Goal: Communication & Community: Connect with others

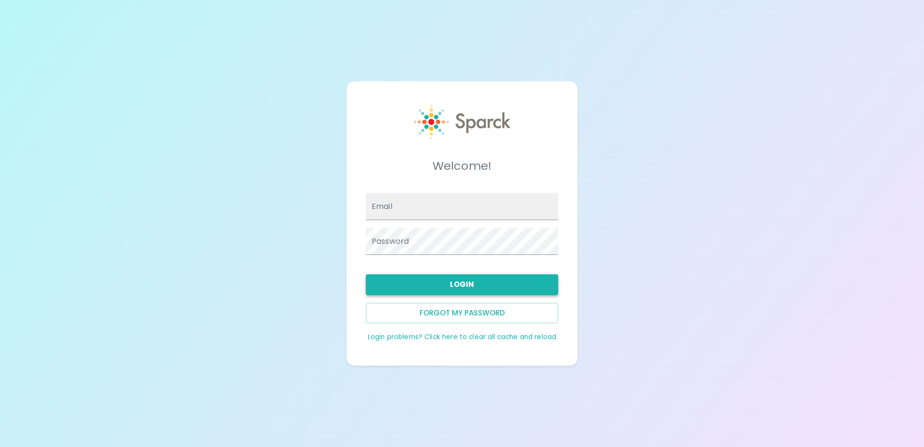
type input "[EMAIL_ADDRESS][DOMAIN_NAME]"
click at [484, 280] on button "Login" at bounding box center [462, 284] width 192 height 20
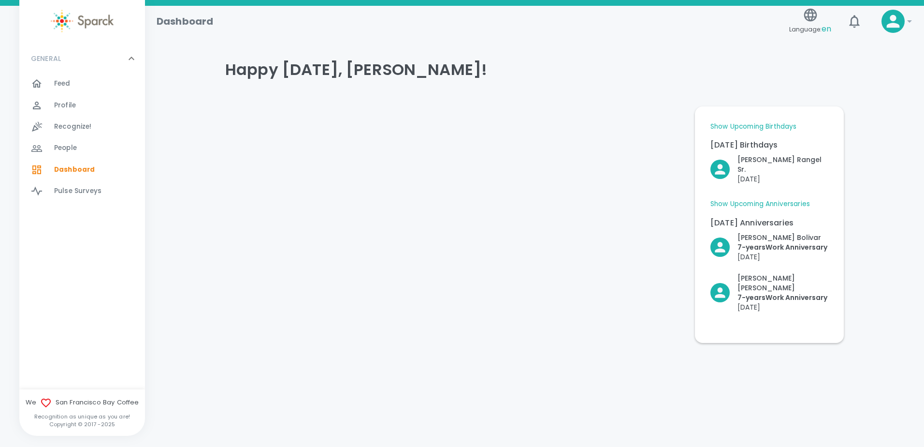
click at [68, 79] on span "Feed" at bounding box center [62, 84] width 16 height 10
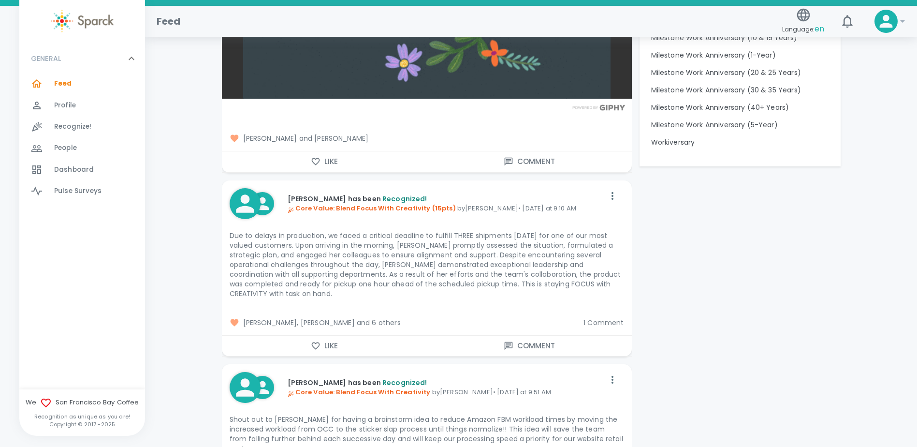
scroll to position [1063, 0]
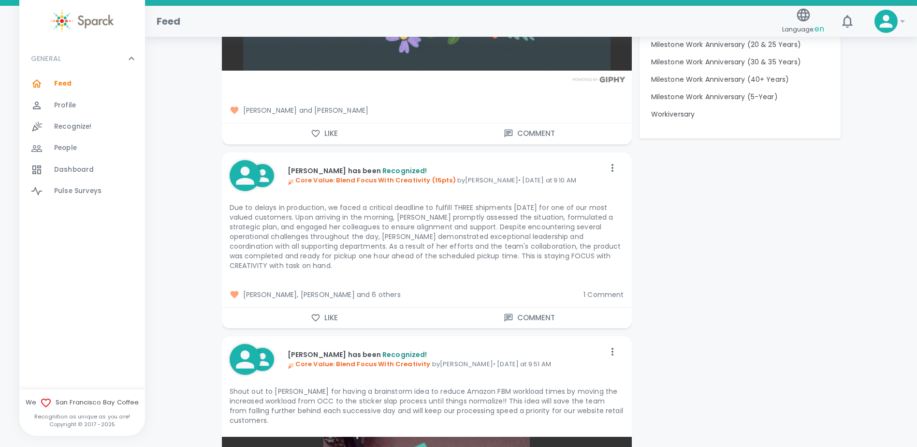
drag, startPoint x: 181, startPoint y: 187, endPoint x: 172, endPoint y: 161, distance: 27.2
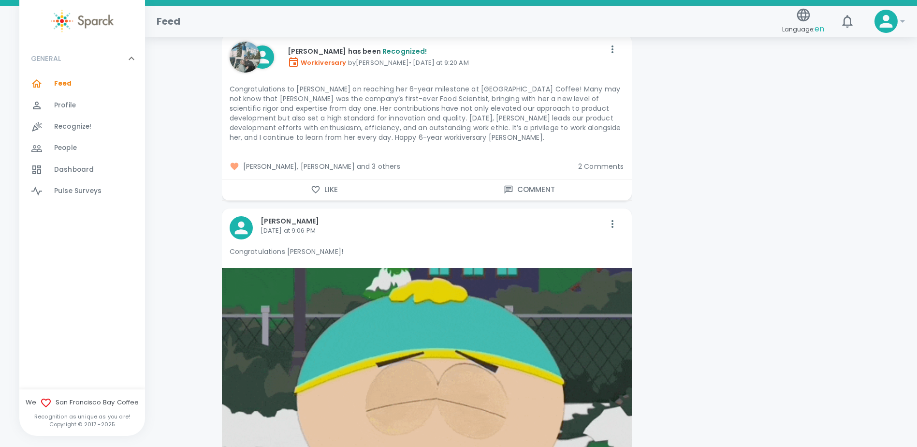
scroll to position [1837, 0]
